Goal: Task Accomplishment & Management: Manage account settings

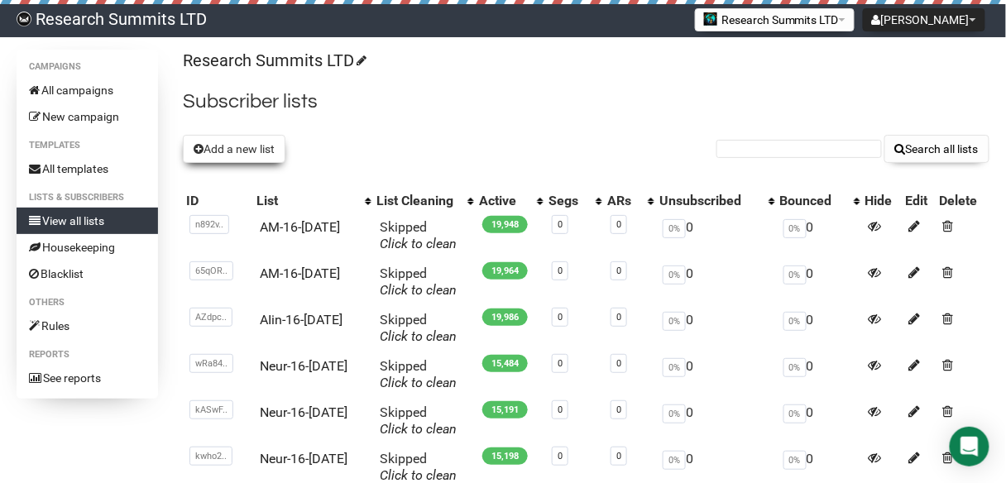
click at [244, 150] on button "Add a new list" at bounding box center [234, 149] width 103 height 28
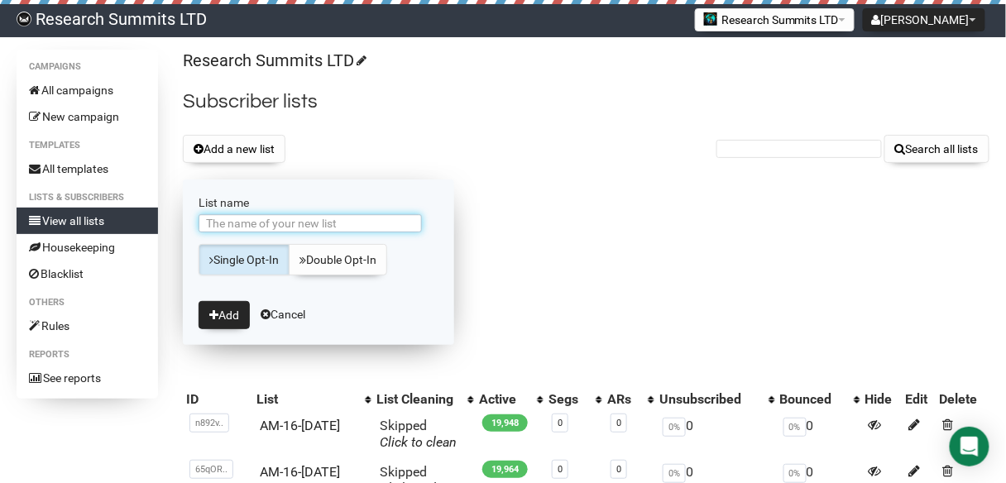
click at [269, 215] on input "List name" at bounding box center [310, 223] width 223 height 18
click at [243, 223] on input "AIin-15-[DATE]" at bounding box center [310, 223] width 223 height 18
click at [242, 221] on input "AIin-15-[DATE]" at bounding box center [310, 223] width 223 height 18
type input "AIin-16-[DATE]"
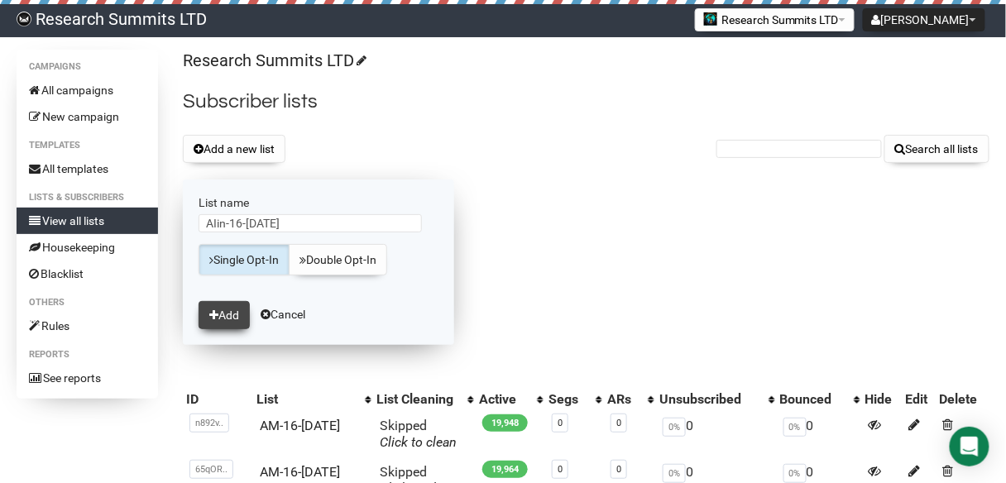
click at [231, 312] on button "Add" at bounding box center [224, 315] width 51 height 28
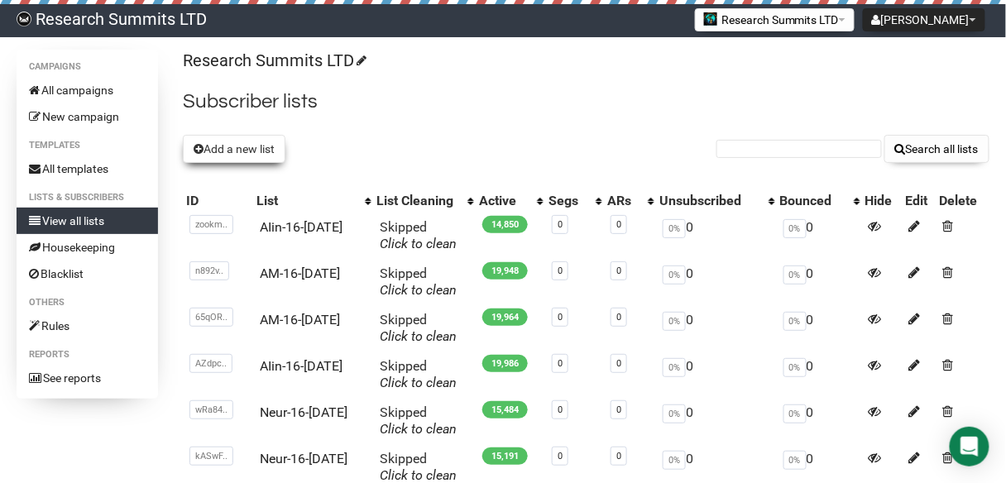
click at [261, 151] on button "Add a new list" at bounding box center [234, 149] width 103 height 28
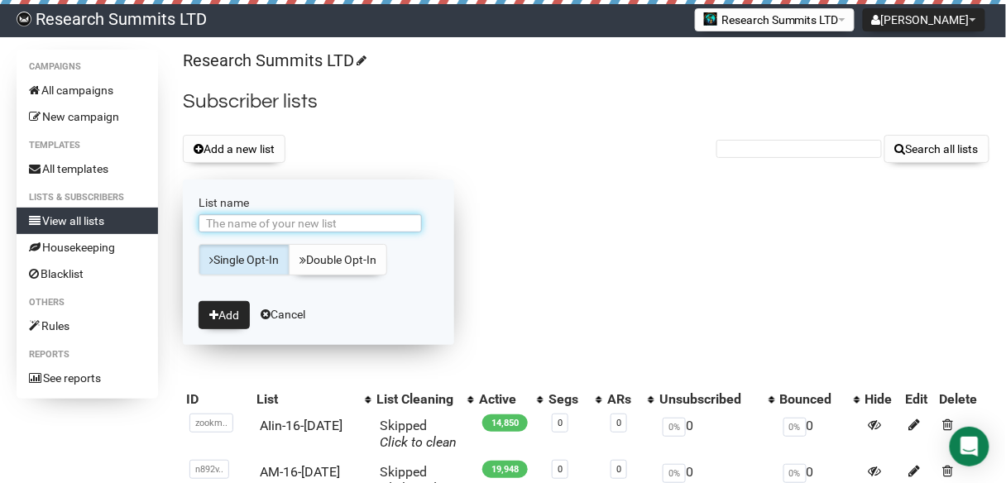
click at [256, 225] on input "List name" at bounding box center [310, 223] width 223 height 18
click at [241, 226] on input "AIin-15-Sep3" at bounding box center [310, 223] width 223 height 18
type input "AIin-16-[DATE]"
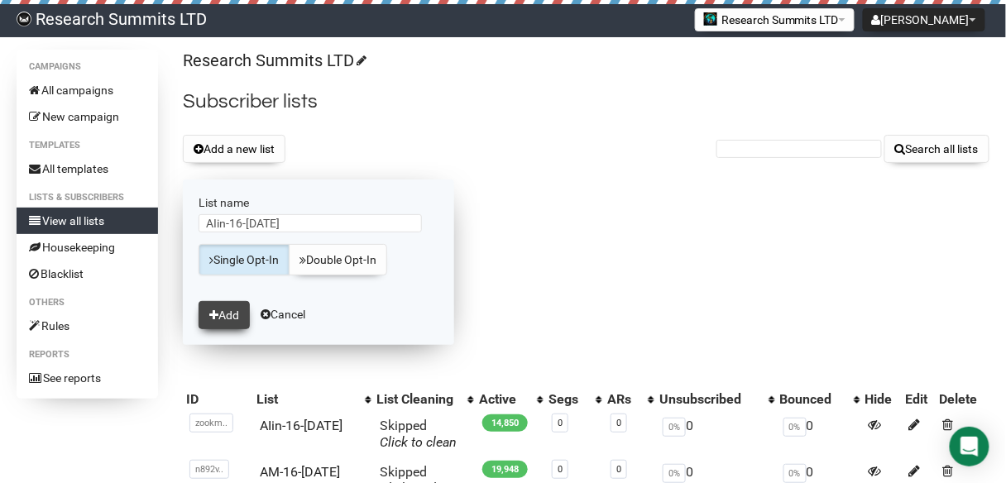
click at [237, 309] on button "Add" at bounding box center [224, 315] width 51 height 28
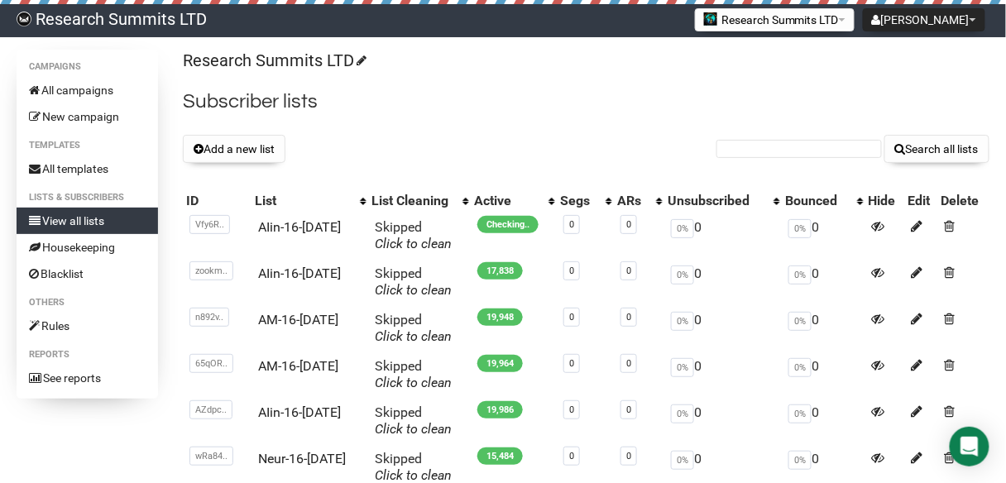
click at [526, 72] on div "Research Summits LTD Subscriber lists Add a new list Search all lists List name…" at bounding box center [586, 396] width 806 height 692
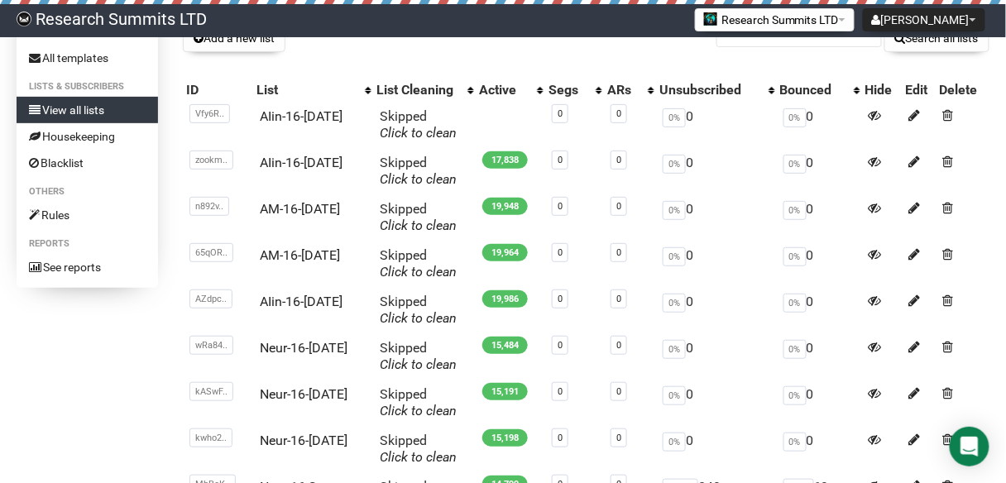
scroll to position [132, 0]
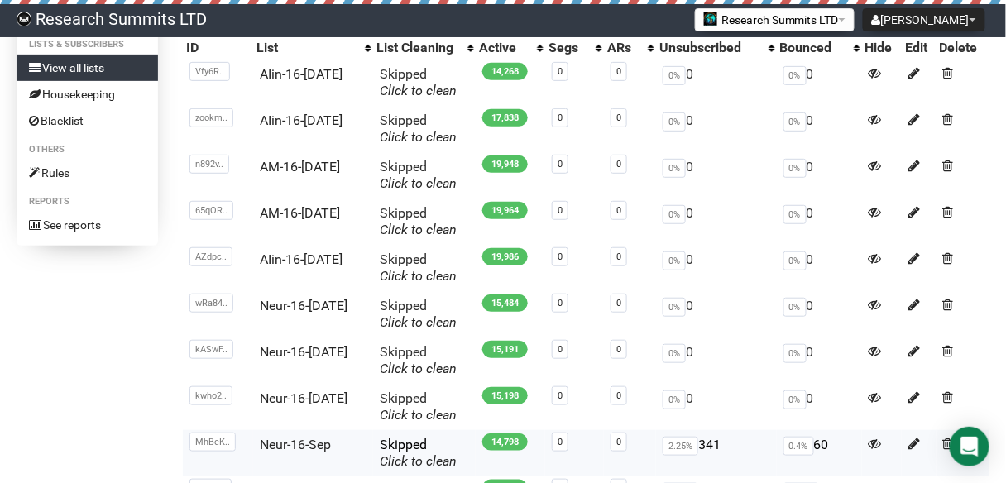
scroll to position [199, 0]
